Goal: Information Seeking & Learning: Learn about a topic

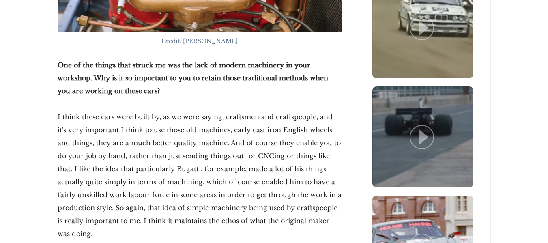
scroll to position [1824, 0]
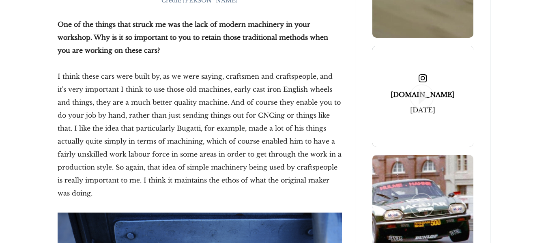
click at [427, 91] on icon at bounding box center [424, 96] width 10 height 16
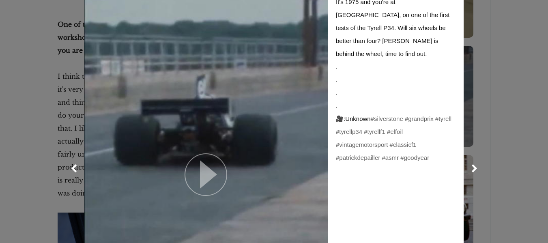
scroll to position [81, 0]
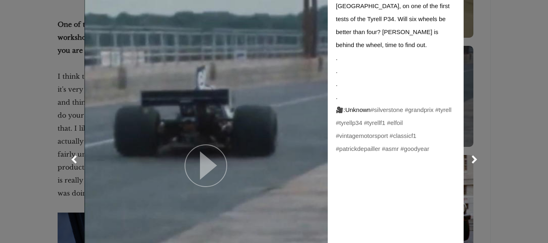
click at [206, 162] on icon at bounding box center [208, 165] width 17 height 28
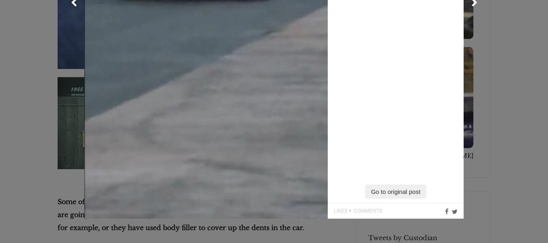
scroll to position [2149, 0]
click at [474, 2] on link at bounding box center [474, 2] width 20 height 20
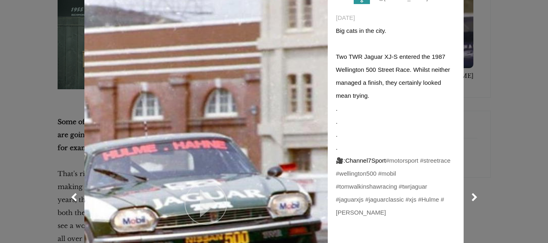
scroll to position [0, 0]
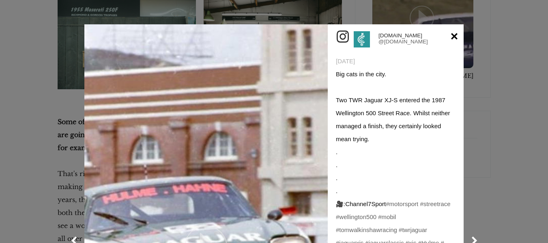
click at [454, 34] on link at bounding box center [454, 36] width 6 height 13
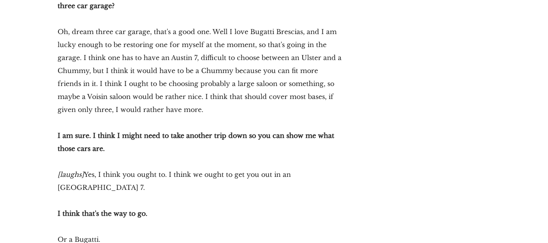
scroll to position [10425, 0]
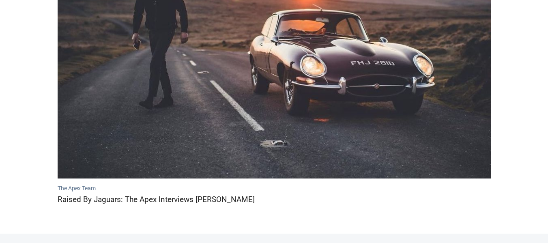
scroll to position [243, 0]
